Goal: Task Accomplishment & Management: Manage account settings

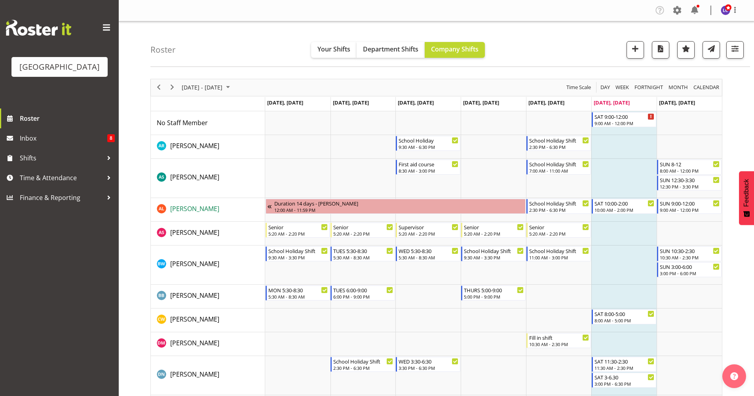
click at [195, 211] on span "Alex Laverty" at bounding box center [194, 208] width 49 height 9
click at [44, 137] on span "Inbox" at bounding box center [63, 138] width 87 height 12
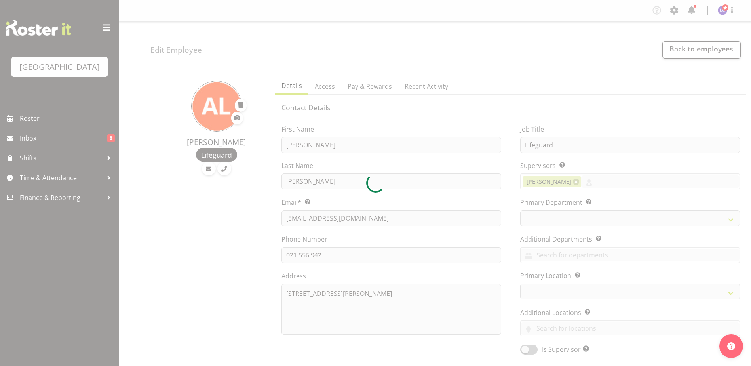
select select "TimelineWeek"
select select
select select "114"
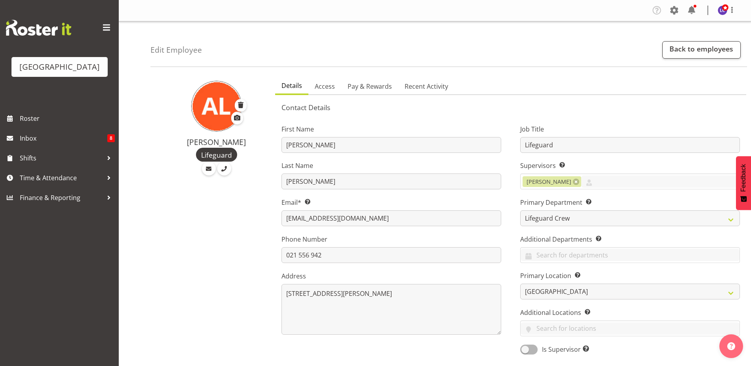
click at [397, 227] on div "First Name Alex Last Name Laverty Email* This is a required field. alex.laverty…" at bounding box center [391, 236] width 239 height 247
drag, startPoint x: 400, startPoint y: 222, endPoint x: 306, endPoint y: 223, distance: 94.6
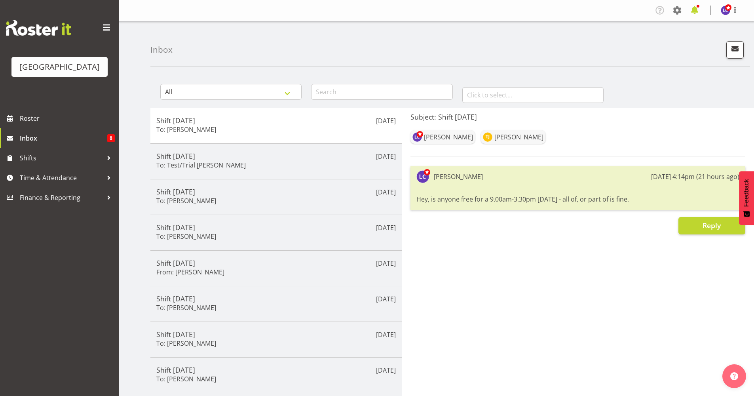
click at [693, 15] on span at bounding box center [694, 10] width 13 height 13
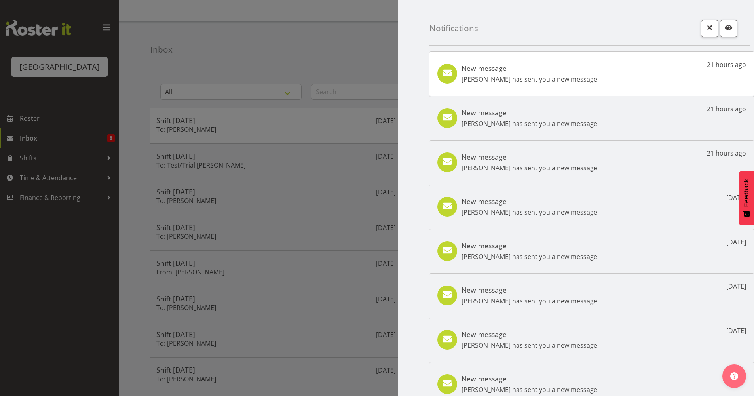
click at [639, 87] on div "New message Lachie Shepherd has sent you a new message 21 hours ago" at bounding box center [591, 73] width 324 height 44
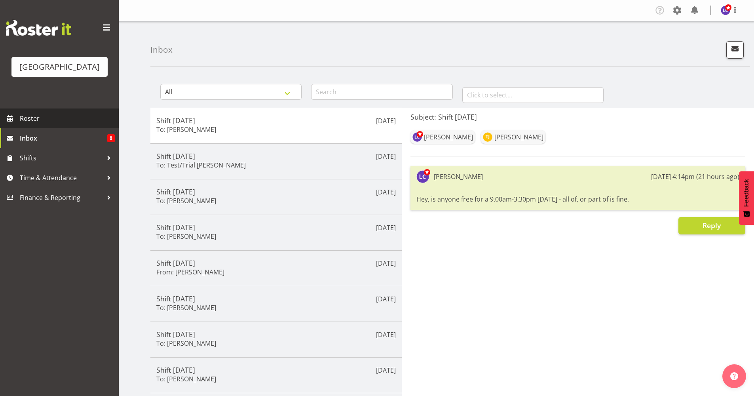
click at [74, 122] on span "Roster" at bounding box center [67, 118] width 95 height 12
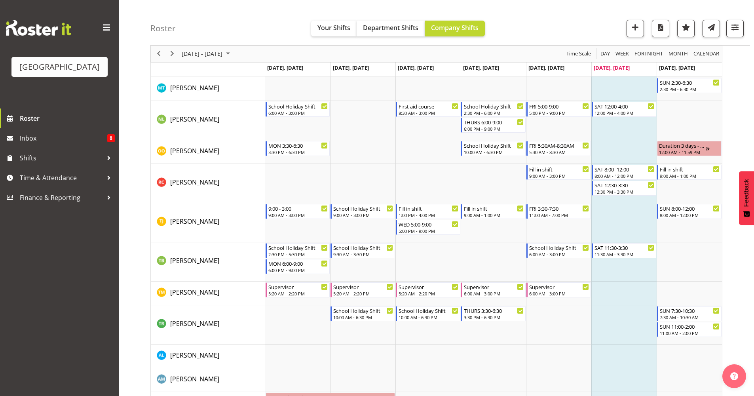
scroll to position [696, 0]
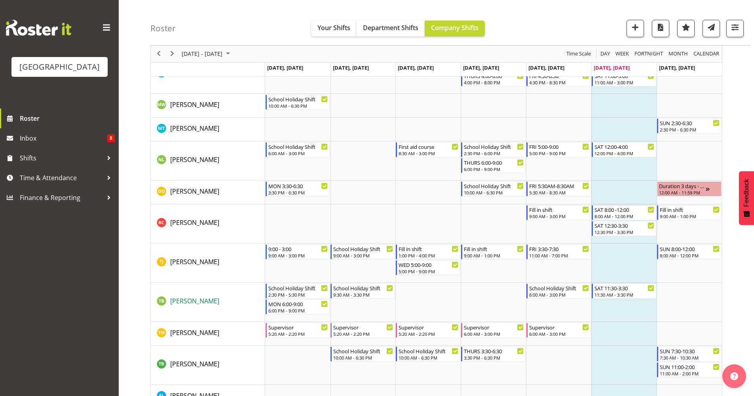
click at [197, 300] on span "[PERSON_NAME]" at bounding box center [194, 300] width 49 height 9
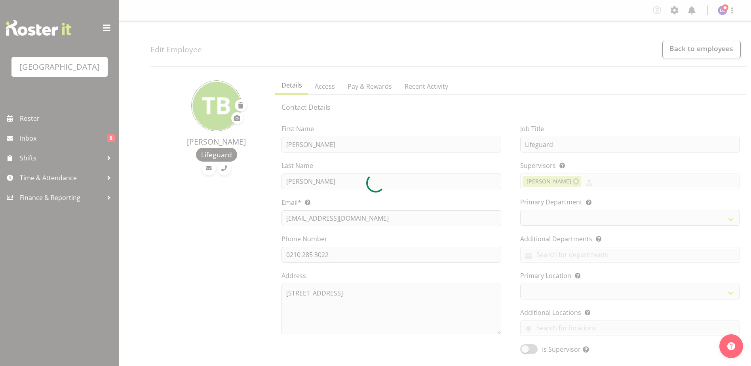
select select "TimelineWeek"
select select
select select "114"
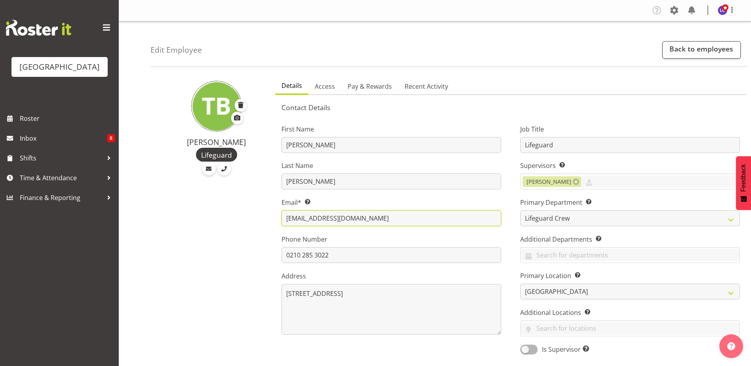
drag, startPoint x: 374, startPoint y: 217, endPoint x: 272, endPoint y: 220, distance: 101.8
click at [272, 220] on div "First Name [PERSON_NAME] Last Name [PERSON_NAME] Email* This is a required fiel…" at bounding box center [391, 236] width 239 height 247
